Goal: Task Accomplishment & Management: Manage account settings

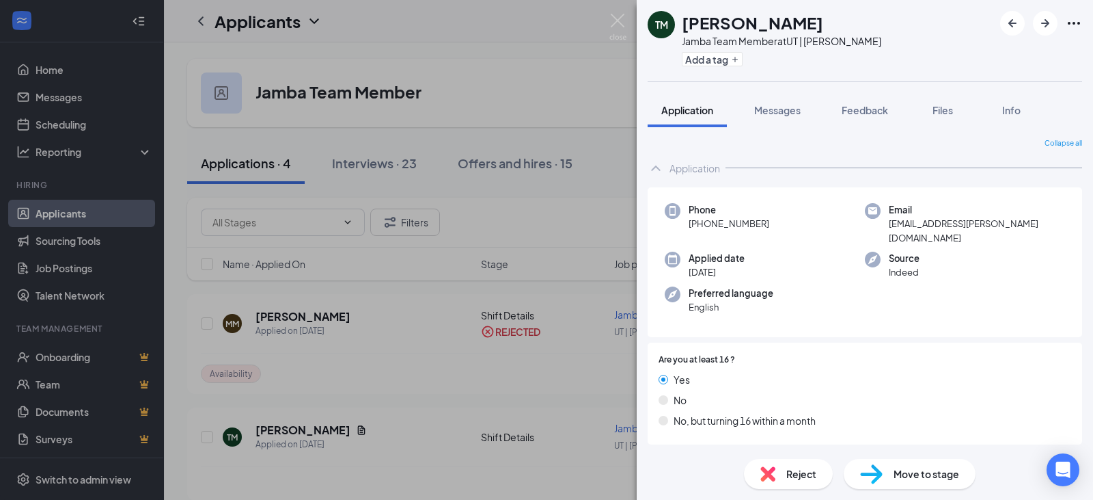
scroll to position [178, 0]
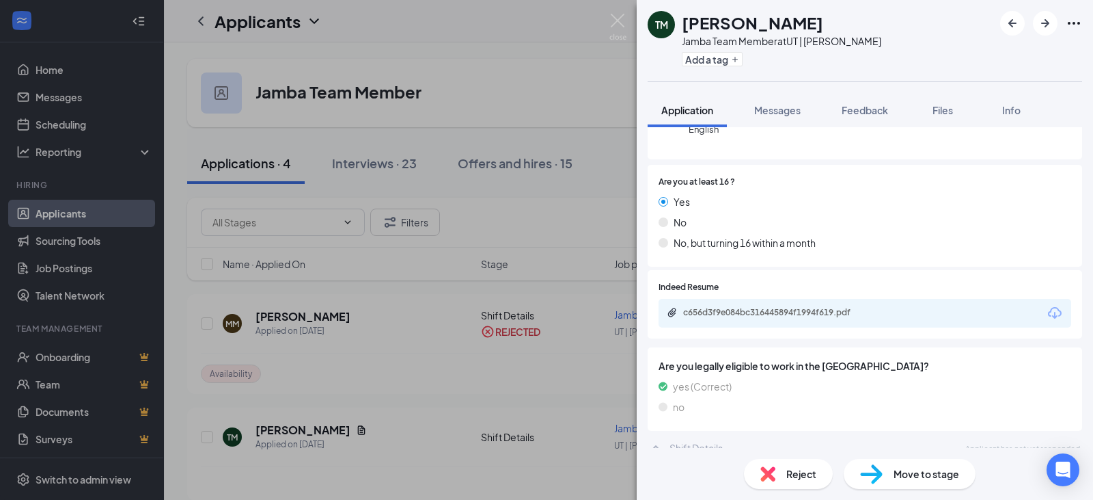
click at [800, 479] on span "Reject" at bounding box center [802, 473] width 30 height 15
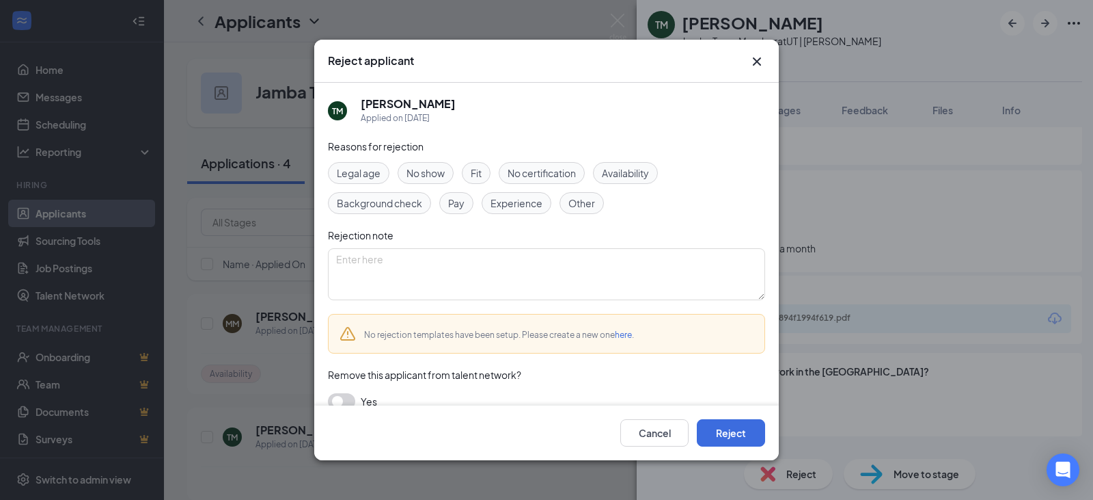
drag, startPoint x: 624, startPoint y: 180, endPoint x: 636, endPoint y: 175, distance: 12.8
click at [626, 180] on span "Availability" at bounding box center [625, 172] width 47 height 15
click at [734, 434] on button "Reject" at bounding box center [731, 432] width 68 height 27
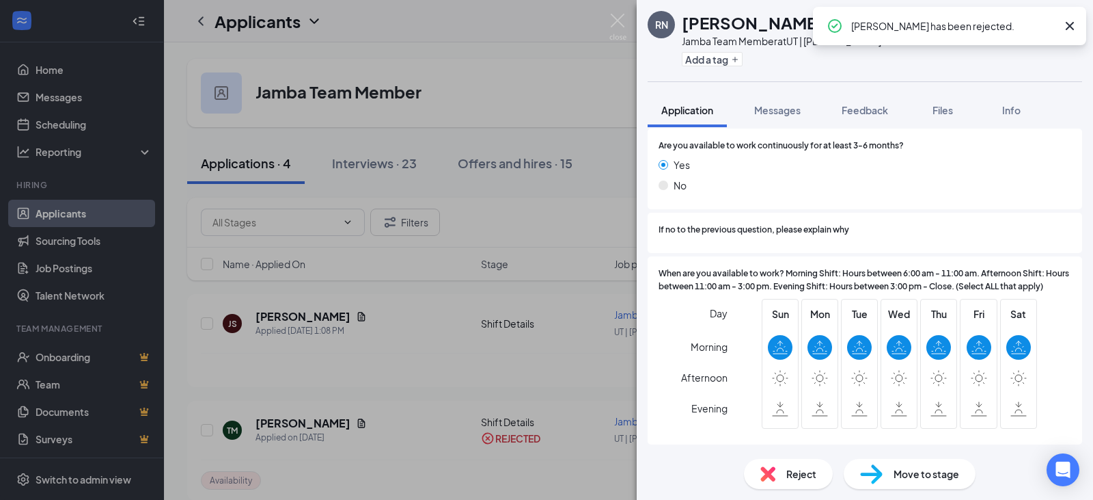
scroll to position [984, 0]
click at [922, 478] on span "Move to stage" at bounding box center [927, 473] width 66 height 15
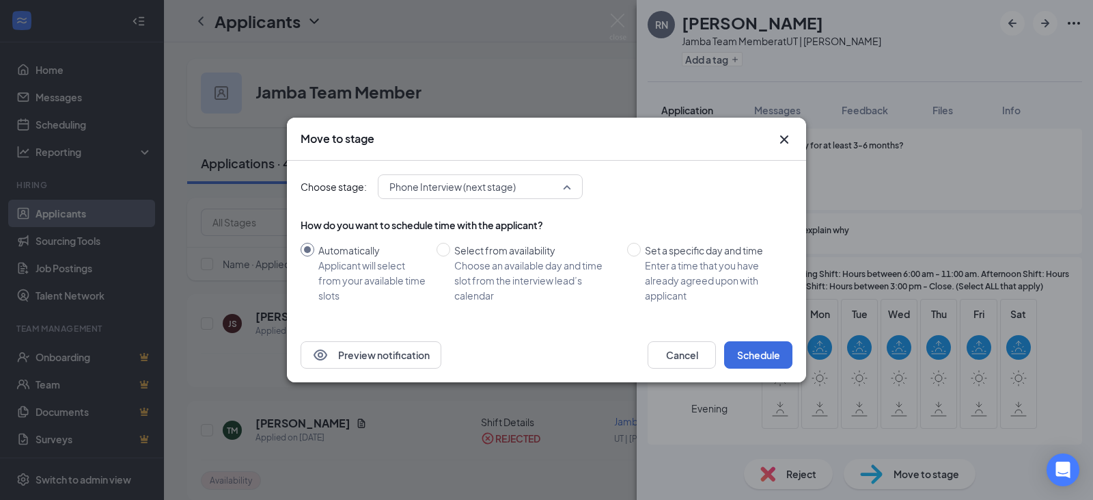
click at [473, 190] on span "Phone Interview (next stage)" at bounding box center [453, 186] width 126 height 21
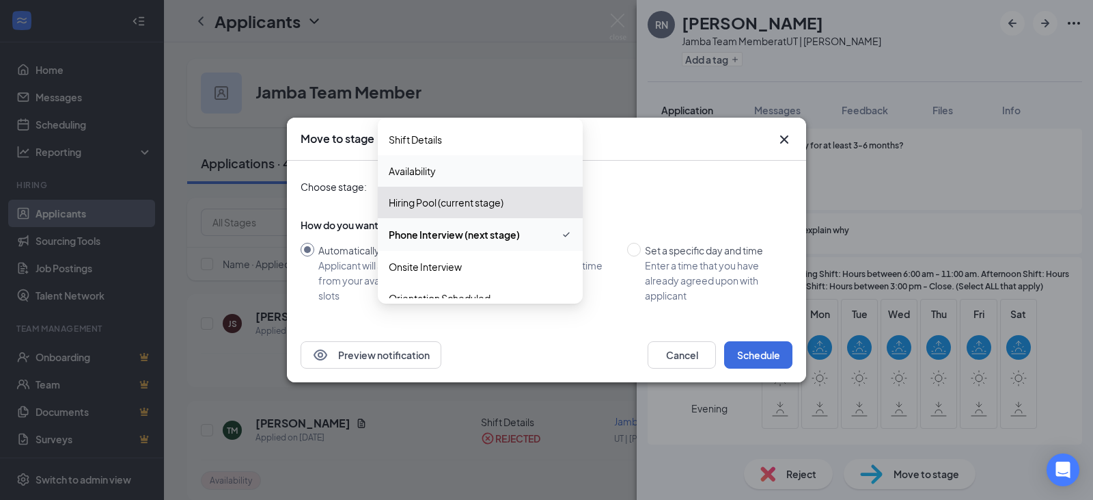
scroll to position [46, 0]
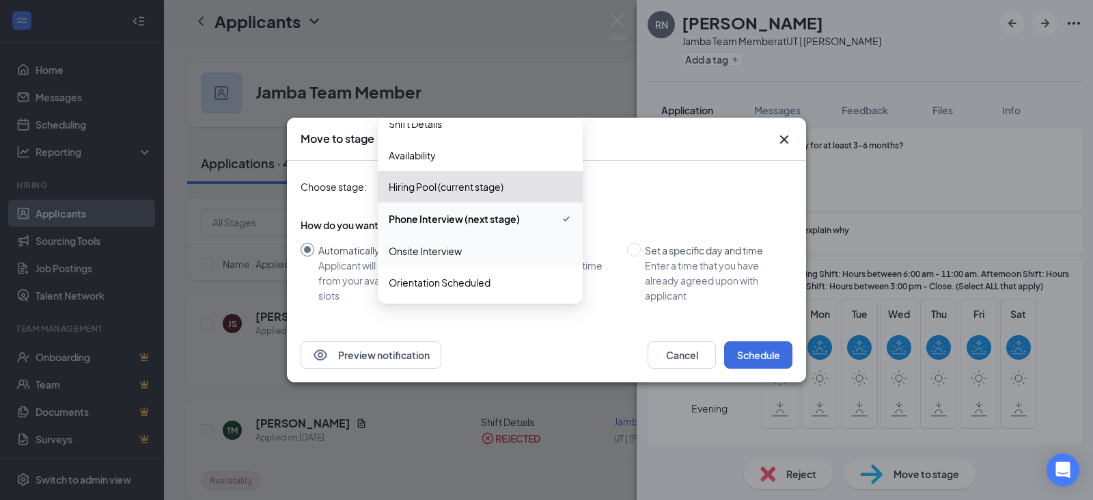
click at [433, 248] on span "Onsite Interview" at bounding box center [425, 250] width 73 height 15
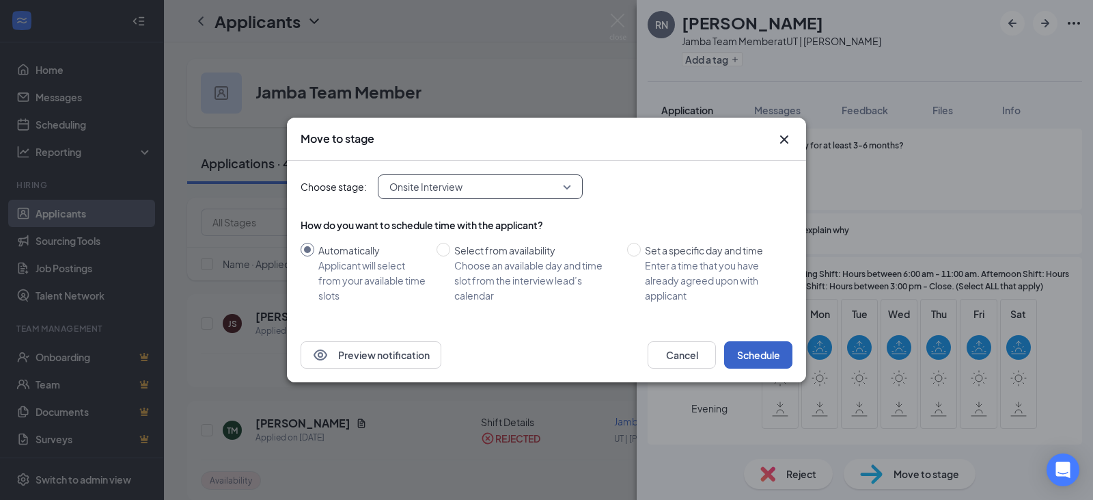
click at [747, 353] on button "Schedule" at bounding box center [758, 354] width 68 height 27
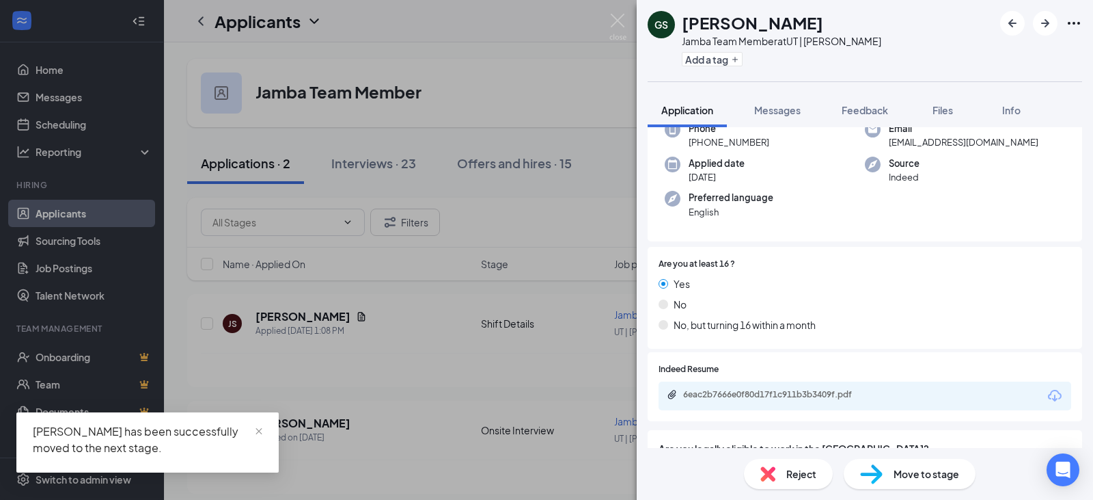
scroll to position [178, 0]
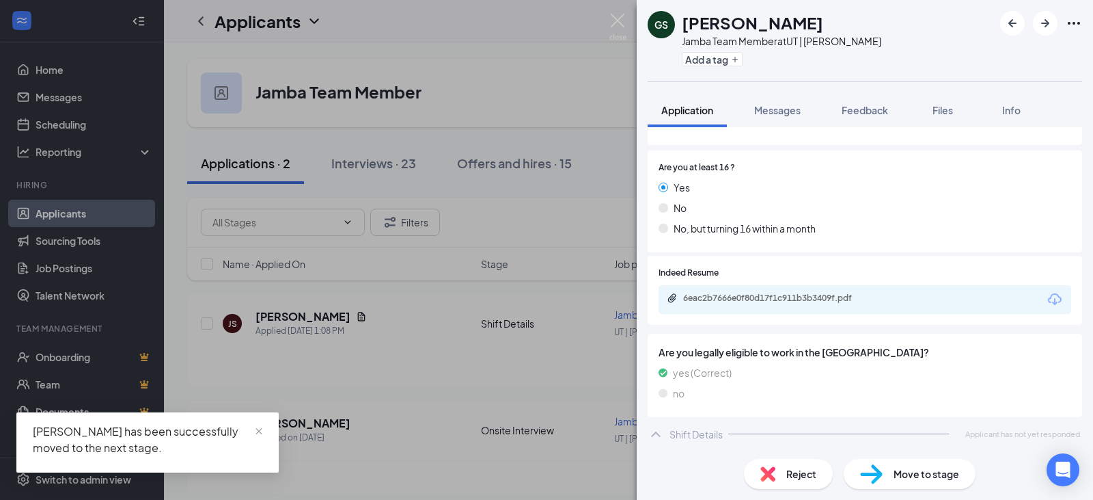
click at [789, 471] on span "Reject" at bounding box center [802, 473] width 30 height 15
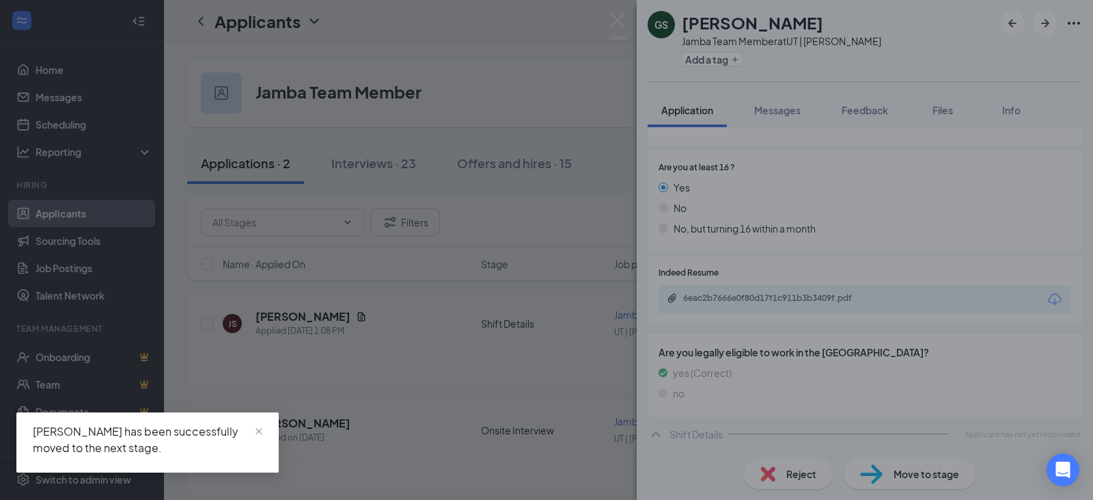
scroll to position [172, 0]
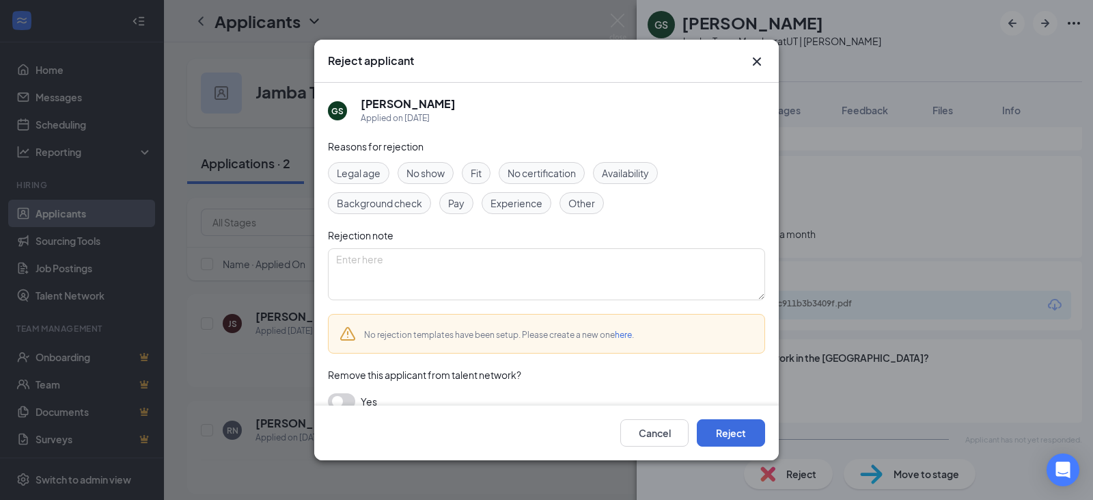
click at [617, 181] on div "Availability" at bounding box center [625, 173] width 65 height 22
click at [715, 428] on button "Reject" at bounding box center [731, 432] width 68 height 27
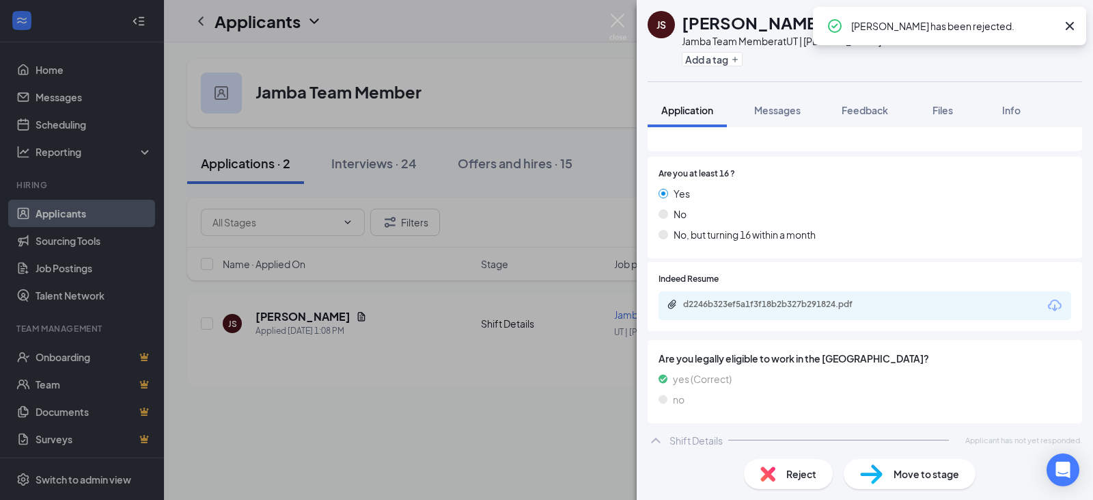
scroll to position [172, 0]
click at [804, 477] on span "Reject" at bounding box center [802, 473] width 30 height 15
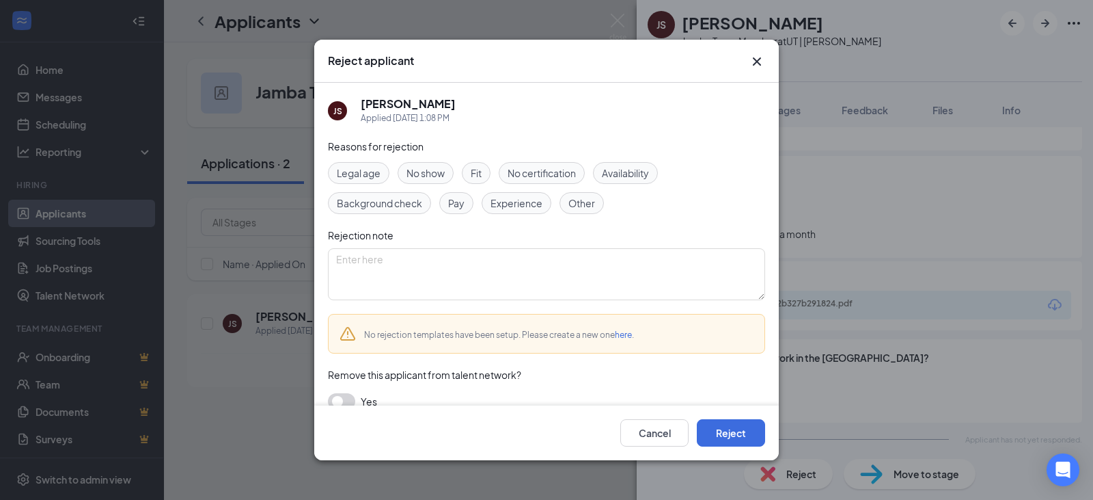
click at [635, 171] on span "Availability" at bounding box center [625, 172] width 47 height 15
click at [730, 449] on div "Cancel Reject" at bounding box center [546, 432] width 465 height 55
click at [729, 428] on button "Reject" at bounding box center [731, 432] width 68 height 27
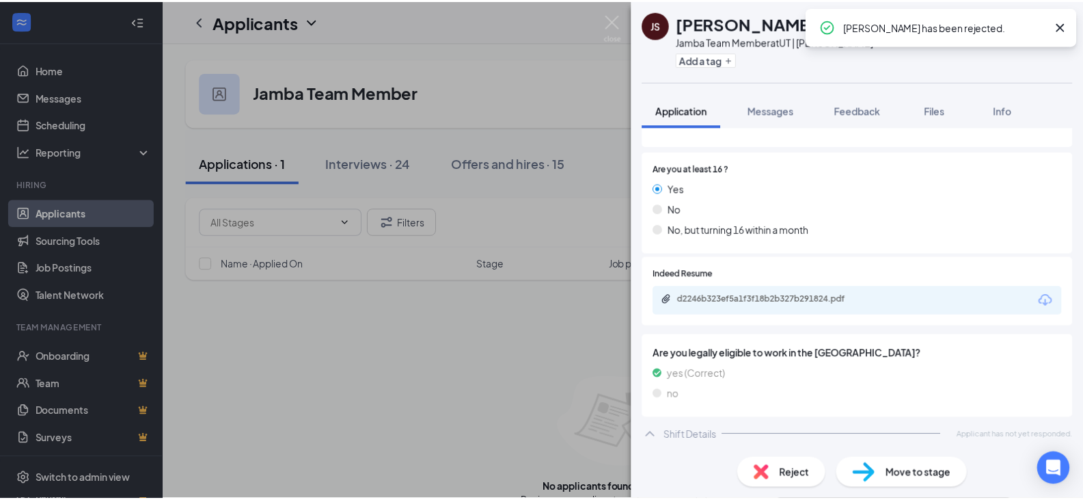
scroll to position [178, 0]
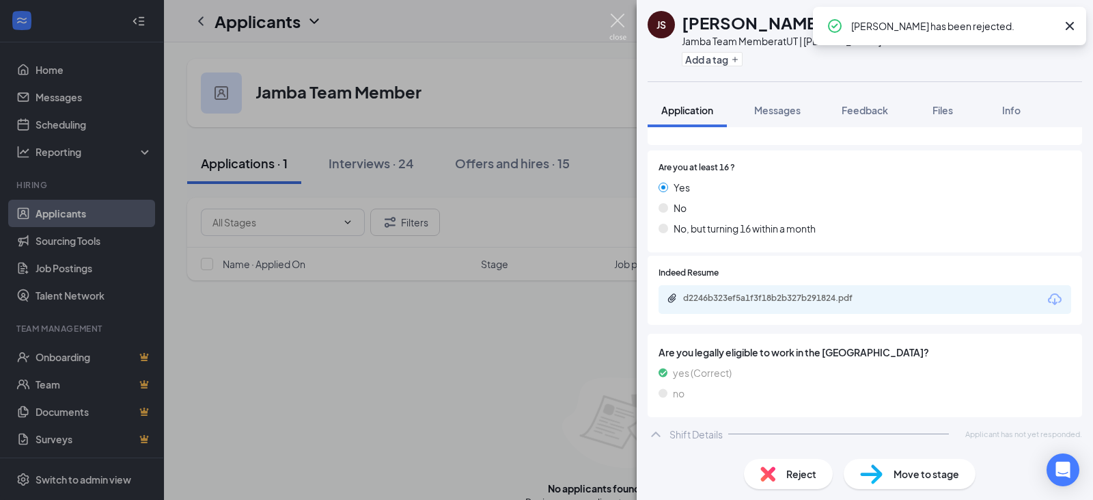
click at [618, 20] on img at bounding box center [618, 27] width 17 height 27
